Goal: Find specific page/section: Find specific page/section

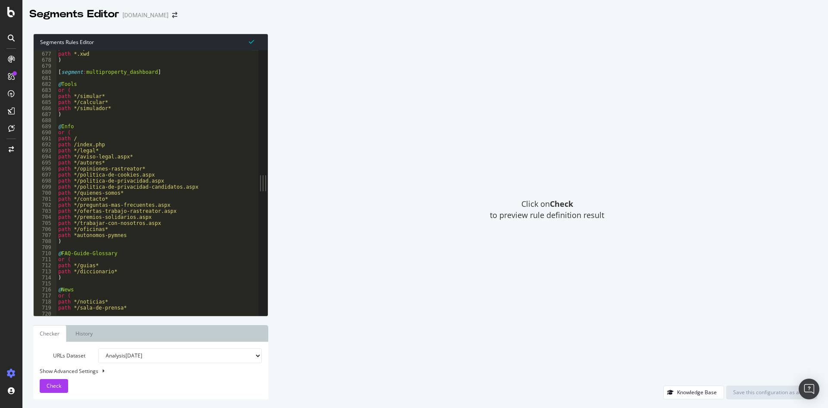
scroll to position [4096, 0]
